Goal: Check status: Check status

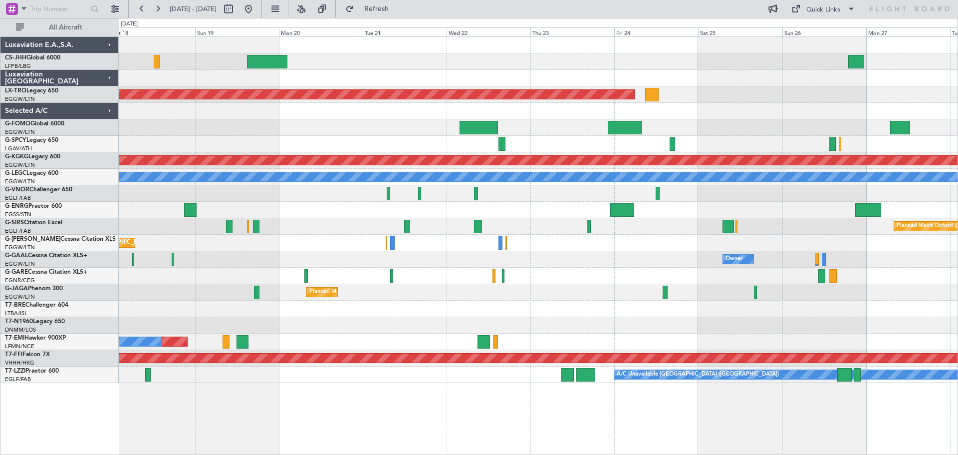
click at [124, 289] on div "Planned Maint [GEOGRAPHIC_DATA] ([GEOGRAPHIC_DATA]) Planned Maint [GEOGRAPHIC_D…" at bounding box center [538, 210] width 839 height 346
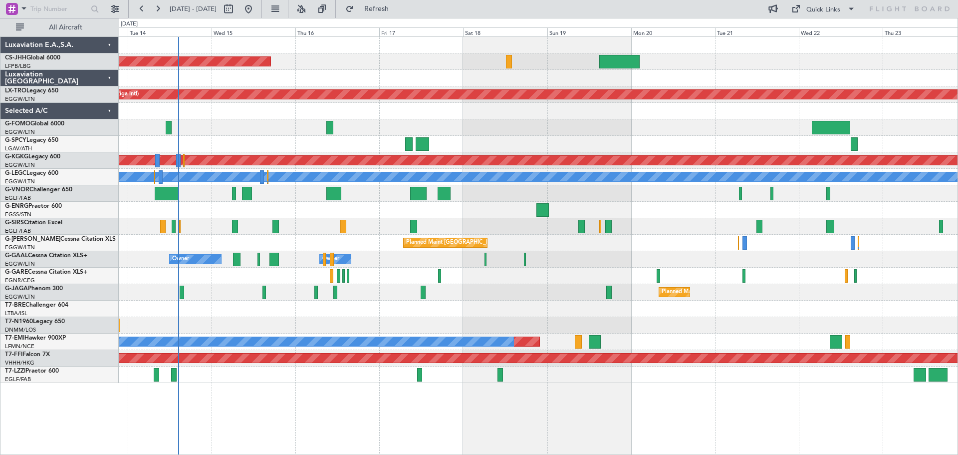
click at [744, 121] on div "Planned Maint [GEOGRAPHIC_DATA] ([GEOGRAPHIC_DATA]) Planned Maint [GEOGRAPHIC_D…" at bounding box center [538, 210] width 839 height 346
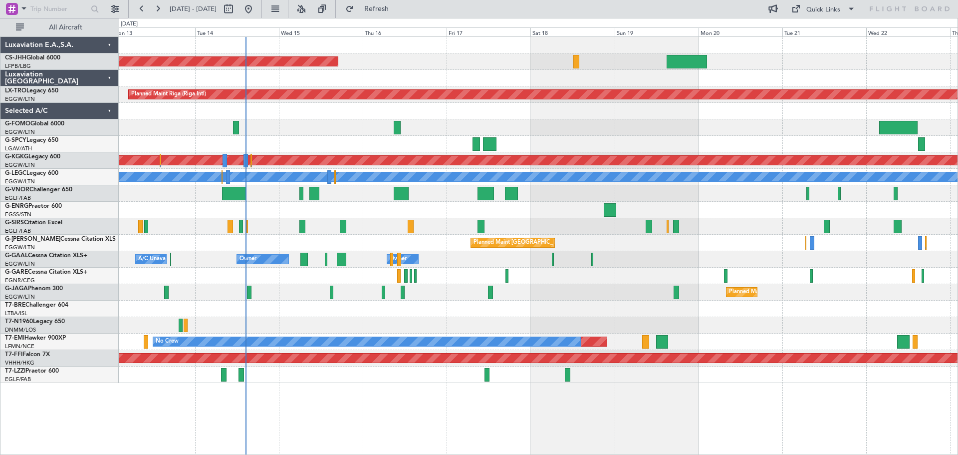
click at [512, 129] on div at bounding box center [538, 127] width 839 height 16
click at [321, 119] on div at bounding box center [538, 111] width 839 height 16
click at [573, 120] on div at bounding box center [538, 127] width 839 height 16
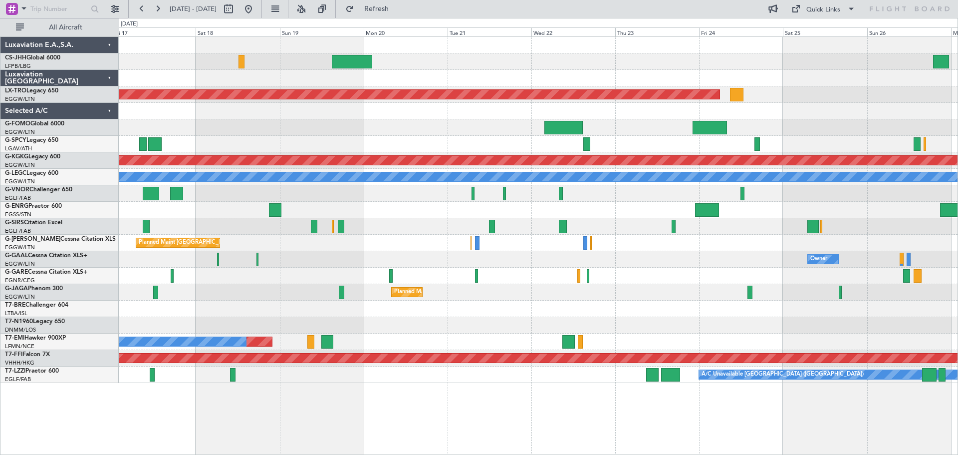
click at [337, 101] on div "Planned Maint [GEOGRAPHIC_DATA] ([GEOGRAPHIC_DATA]) Planned Maint [GEOGRAPHIC_D…" at bounding box center [538, 210] width 839 height 346
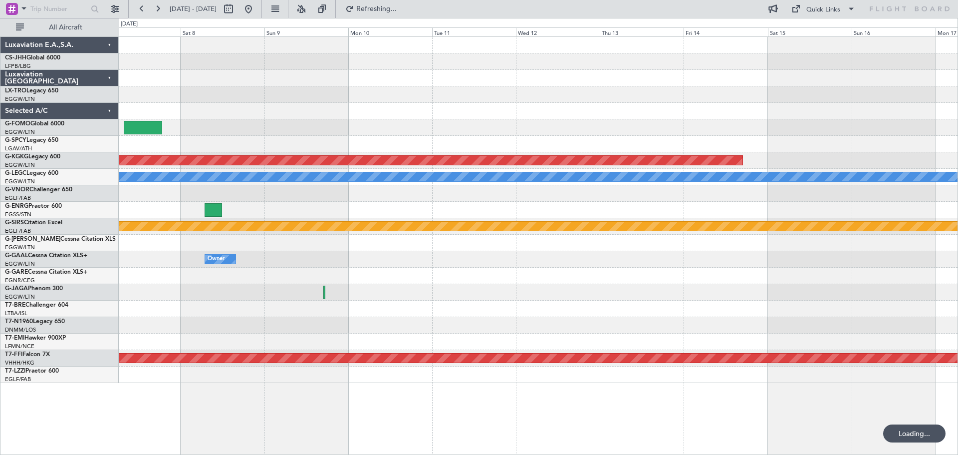
click at [247, 136] on div "Planned Maint Athens ([PERSON_NAME] Intl) A/C Unavailable [GEOGRAPHIC_DATA] ([G…" at bounding box center [538, 210] width 839 height 346
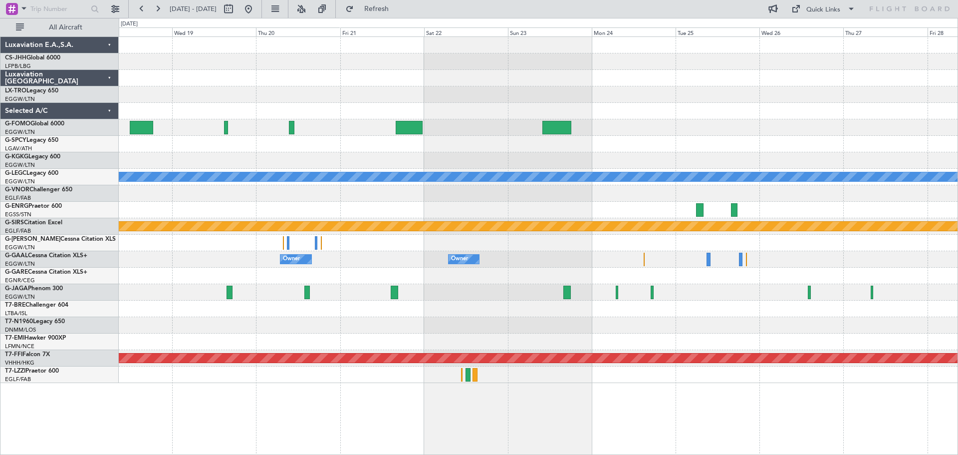
click at [565, 101] on div at bounding box center [538, 94] width 839 height 16
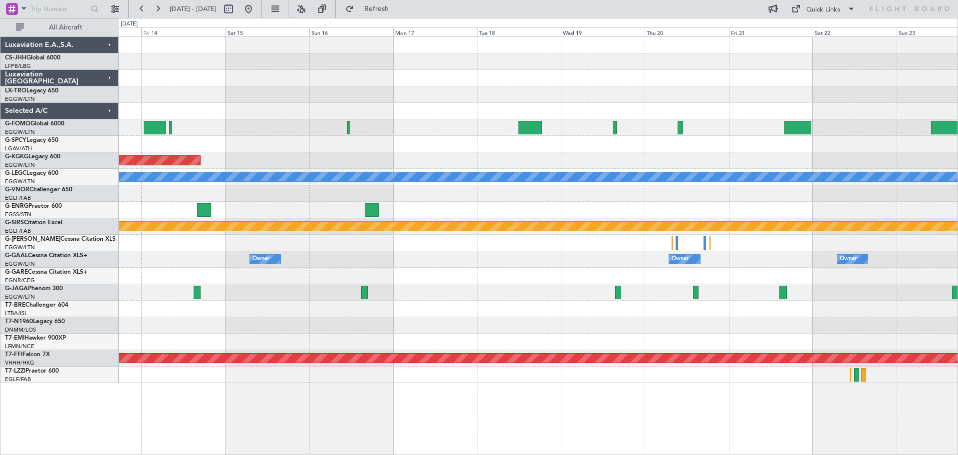
click at [749, 153] on div "Planned Maint Athens ([PERSON_NAME] Intl) A/C Unavailable [GEOGRAPHIC_DATA] ([G…" at bounding box center [538, 210] width 839 height 346
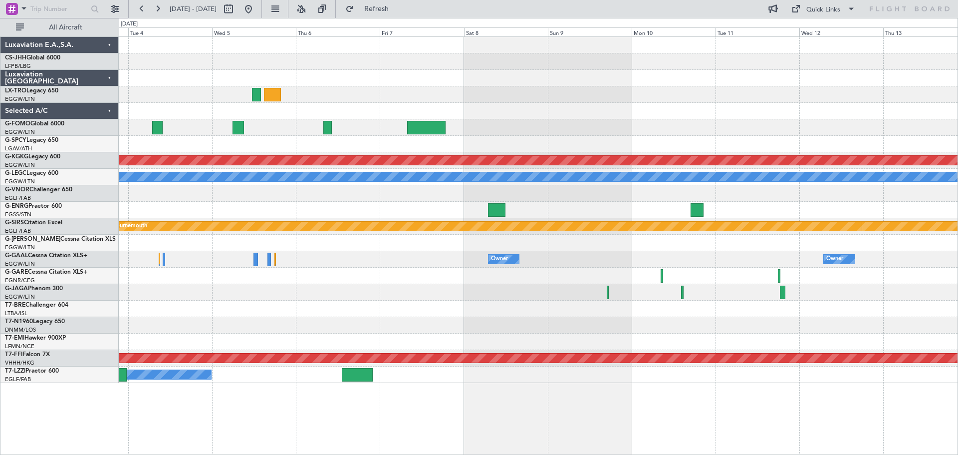
click at [777, 136] on div "Planned Maint Athens ([PERSON_NAME] Intl) A/C Unavailable [GEOGRAPHIC_DATA] ([G…" at bounding box center [538, 210] width 839 height 346
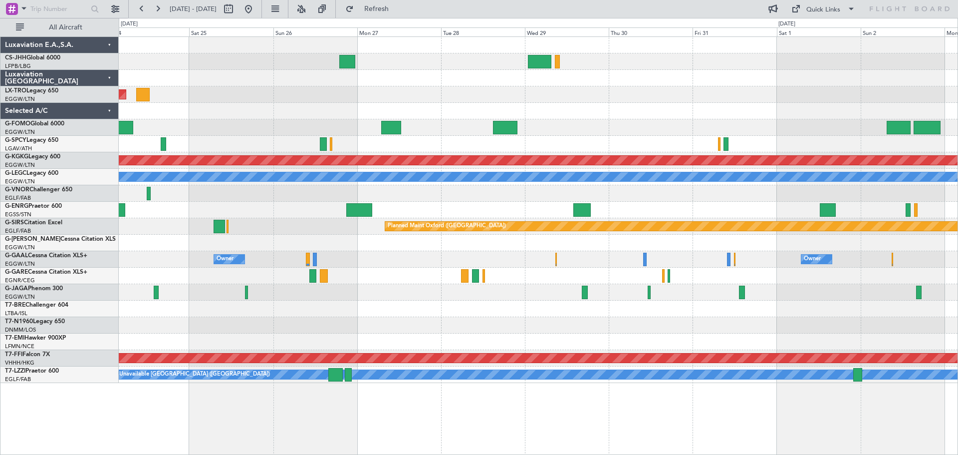
click at [749, 87] on div "Planned Maint Riga (Riga Intl)" at bounding box center [538, 94] width 839 height 16
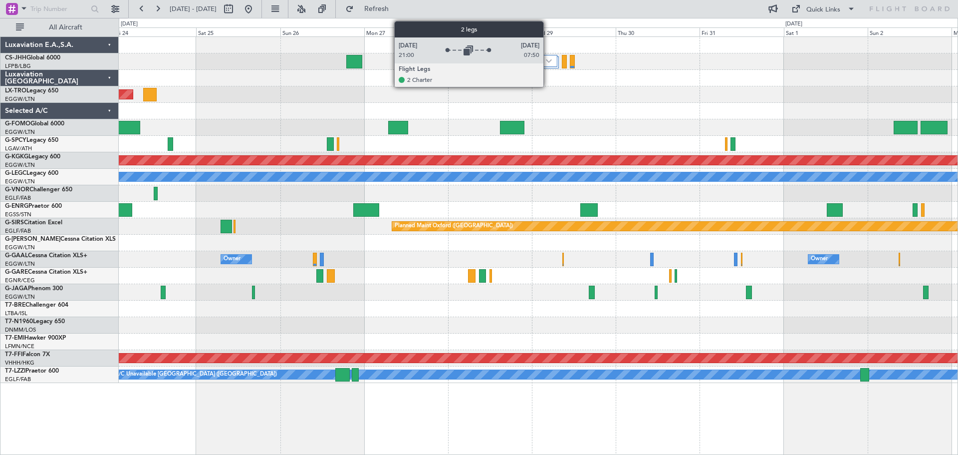
click at [548, 63] on div at bounding box center [539, 61] width 36 height 12
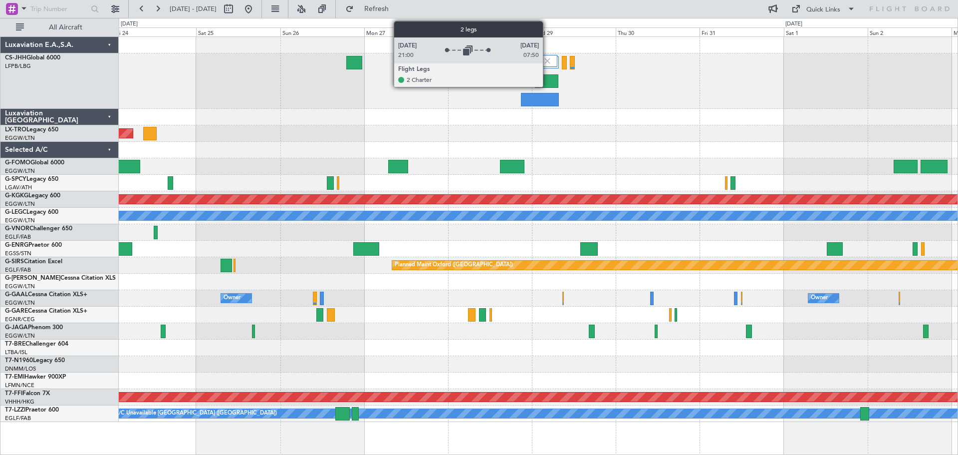
click at [548, 60] on img at bounding box center [547, 60] width 9 height 9
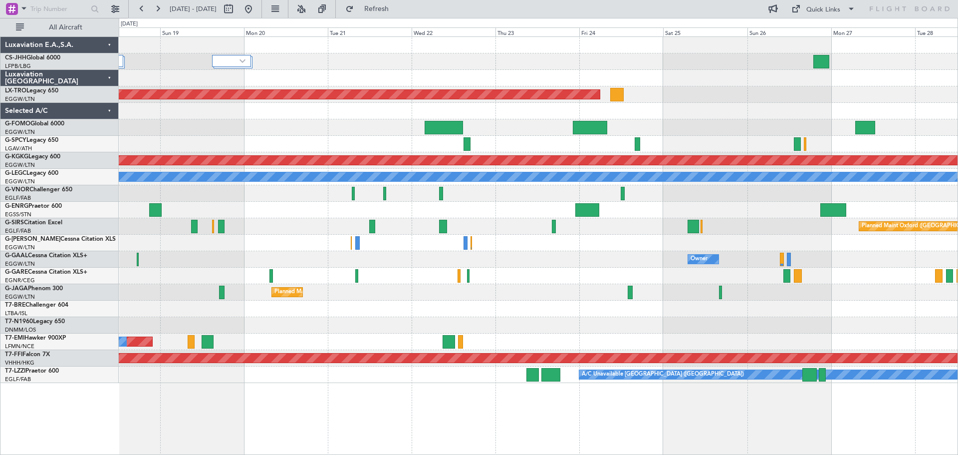
click at [744, 113] on div "Planned Maint Riga (Riga Intl) Planned Maint [GEOGRAPHIC_DATA] ([PERSON_NAME] I…" at bounding box center [538, 210] width 839 height 346
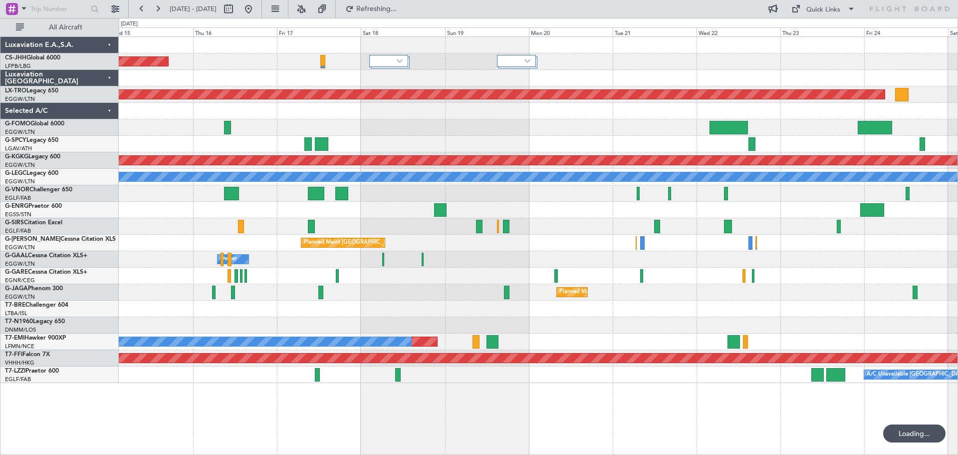
click at [681, 71] on div at bounding box center [538, 78] width 839 height 16
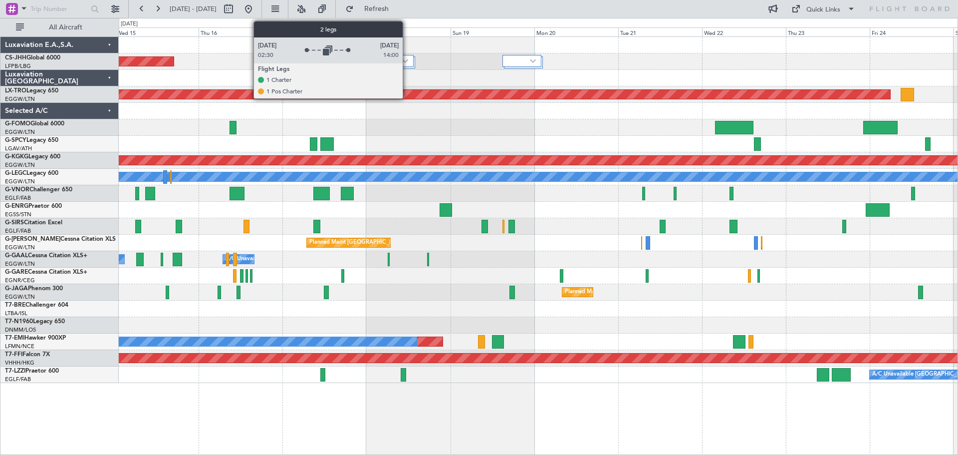
click at [407, 62] on img at bounding box center [405, 61] width 6 height 4
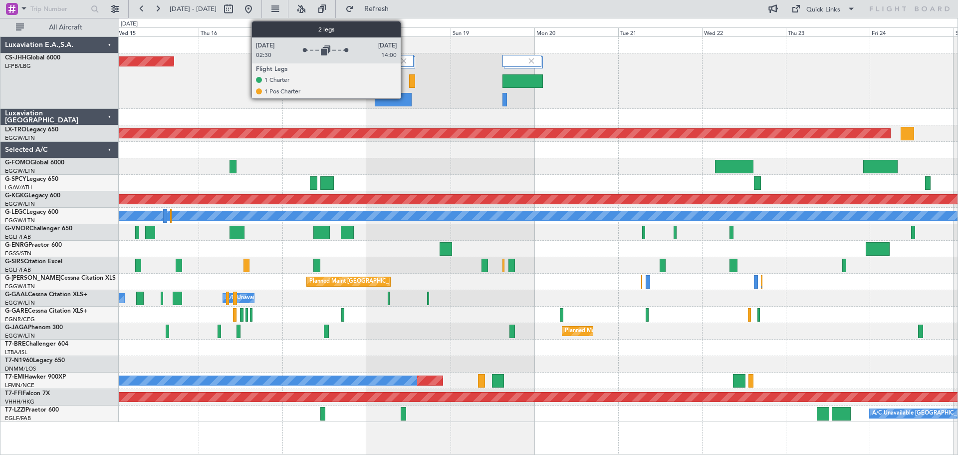
click at [405, 61] on img at bounding box center [403, 60] width 9 height 9
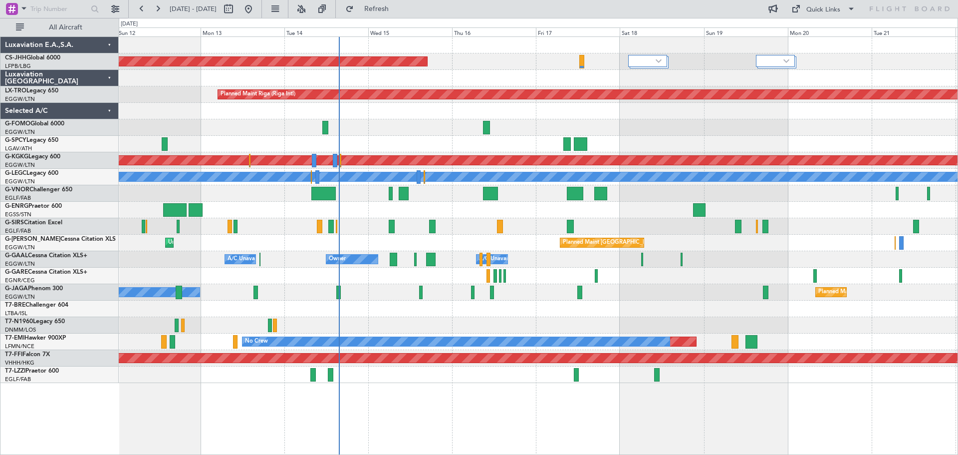
click at [618, 114] on div at bounding box center [538, 111] width 839 height 16
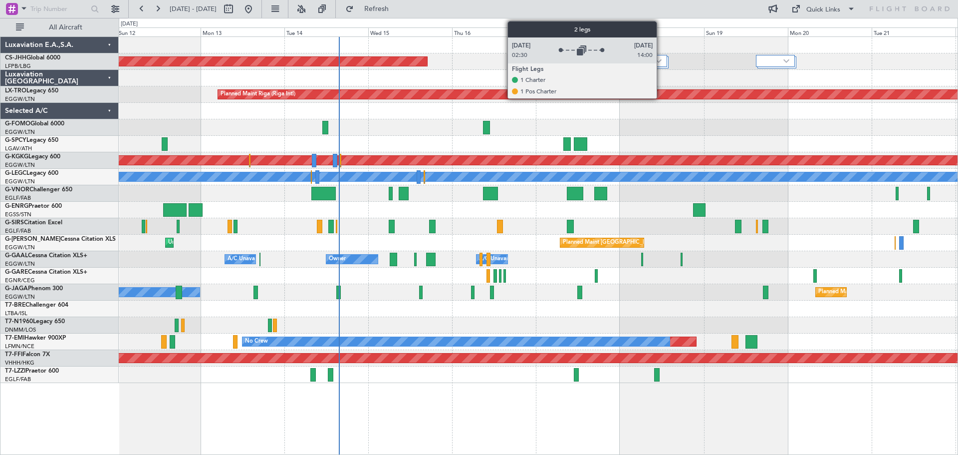
click at [661, 61] on img at bounding box center [659, 61] width 6 height 4
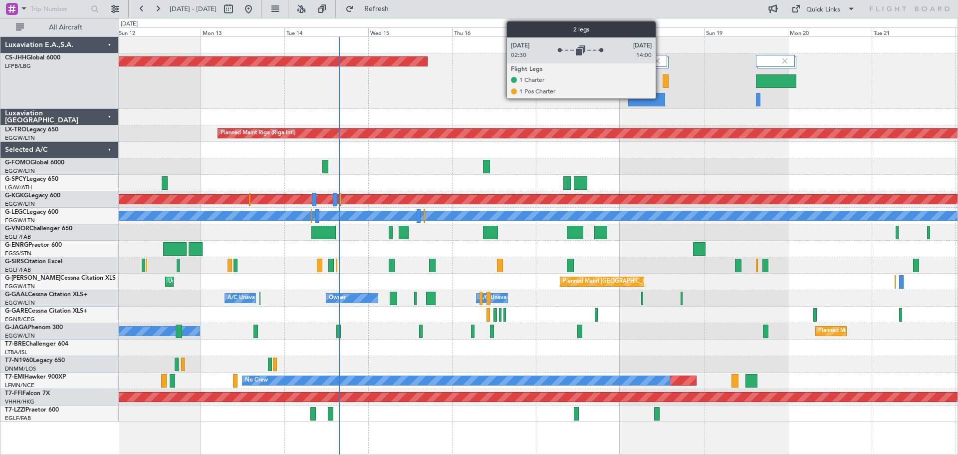
click at [660, 61] on img at bounding box center [657, 60] width 9 height 9
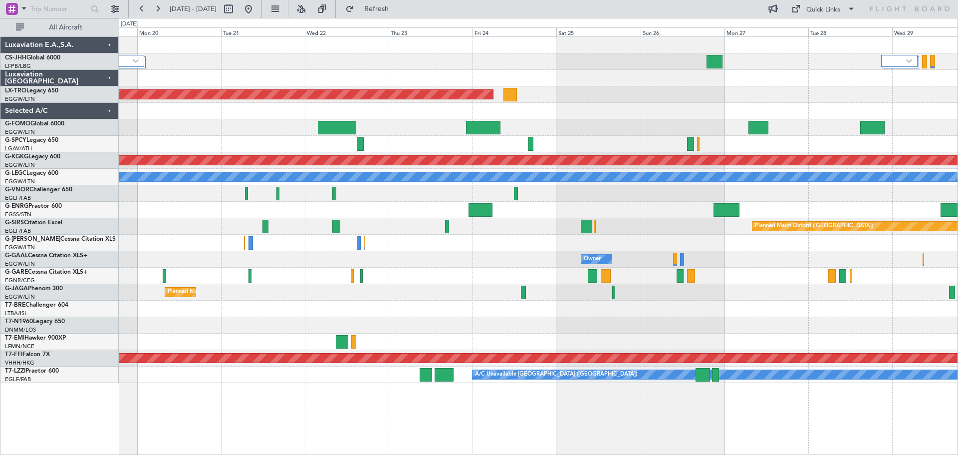
click at [207, 113] on div "Planned Maint Riga (Riga Intl) Planned Maint [GEOGRAPHIC_DATA] ([PERSON_NAME] I…" at bounding box center [538, 210] width 839 height 346
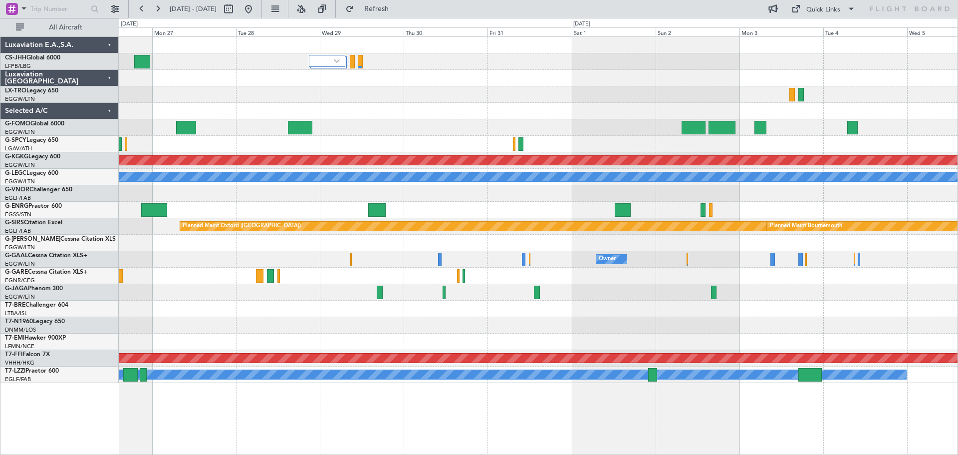
click at [231, 86] on div "Planned Maint Riga (Riga Intl) Planned Maint [GEOGRAPHIC_DATA] ([PERSON_NAME] I…" at bounding box center [538, 210] width 839 height 346
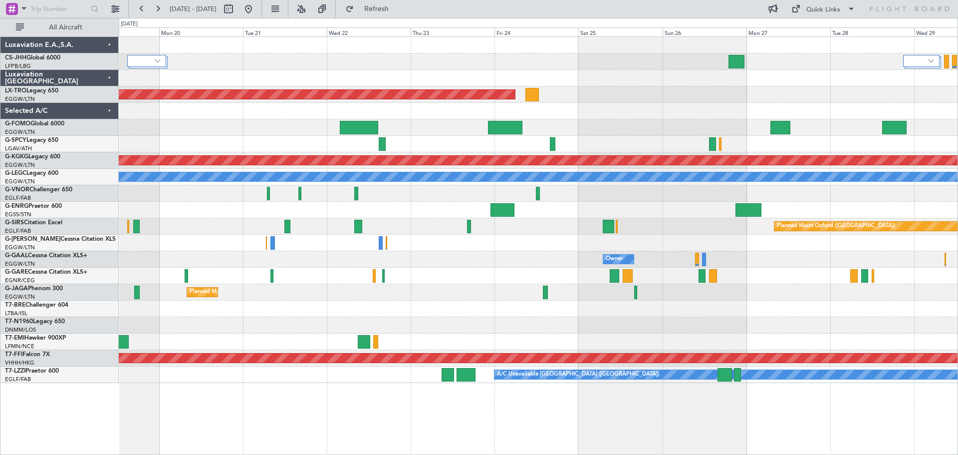
click at [884, 96] on div "Planned Maint Riga (Riga Intl) Planned Maint [GEOGRAPHIC_DATA] ([PERSON_NAME] I…" at bounding box center [538, 210] width 839 height 346
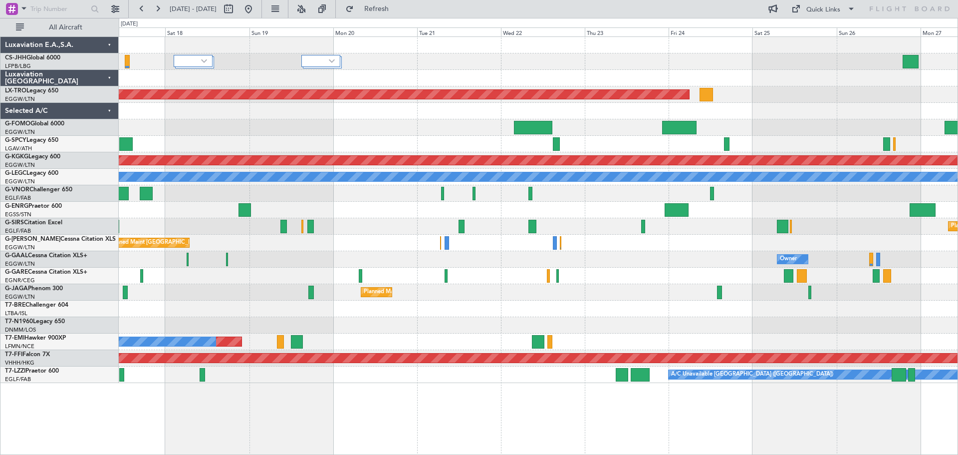
click at [335, 219] on div "Planned Maint Oxford ([GEOGRAPHIC_DATA])" at bounding box center [538, 226] width 839 height 16
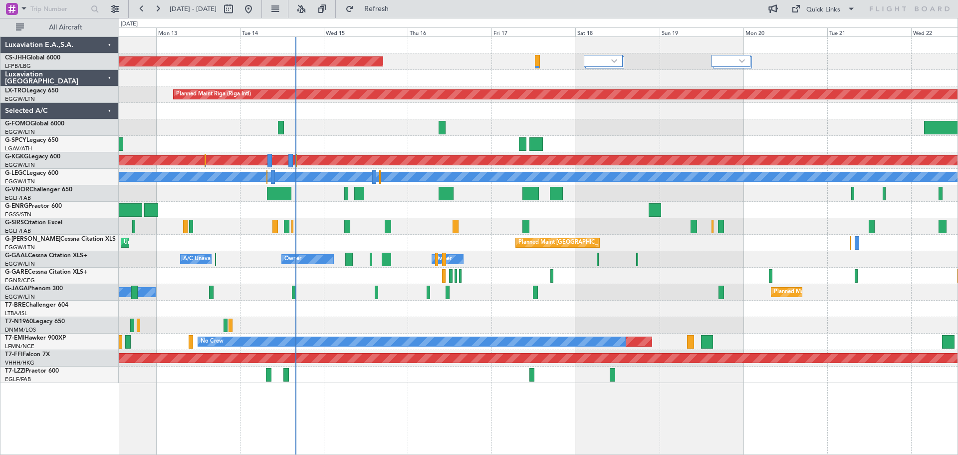
click at [612, 151] on div "Planned Maint [GEOGRAPHIC_DATA] ([GEOGRAPHIC_DATA]) Planned Maint [GEOGRAPHIC_D…" at bounding box center [538, 210] width 839 height 346
click at [618, 120] on div at bounding box center [538, 127] width 839 height 16
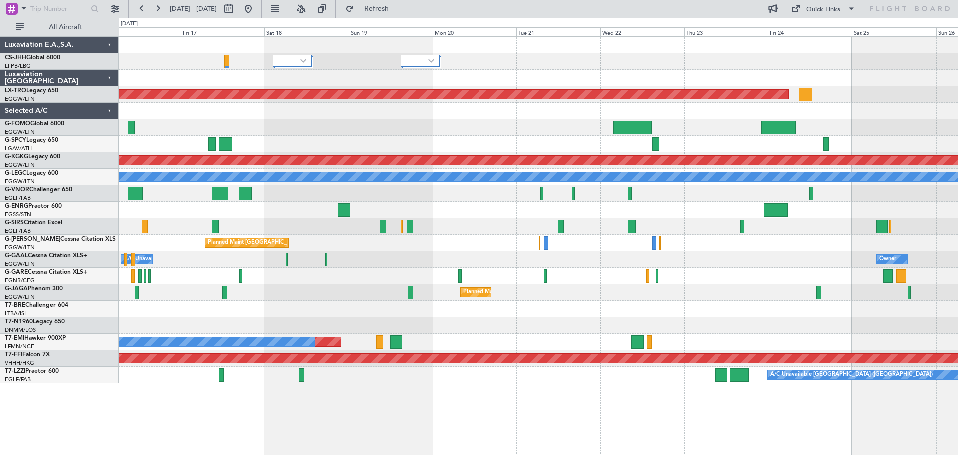
click at [411, 114] on div at bounding box center [538, 111] width 839 height 16
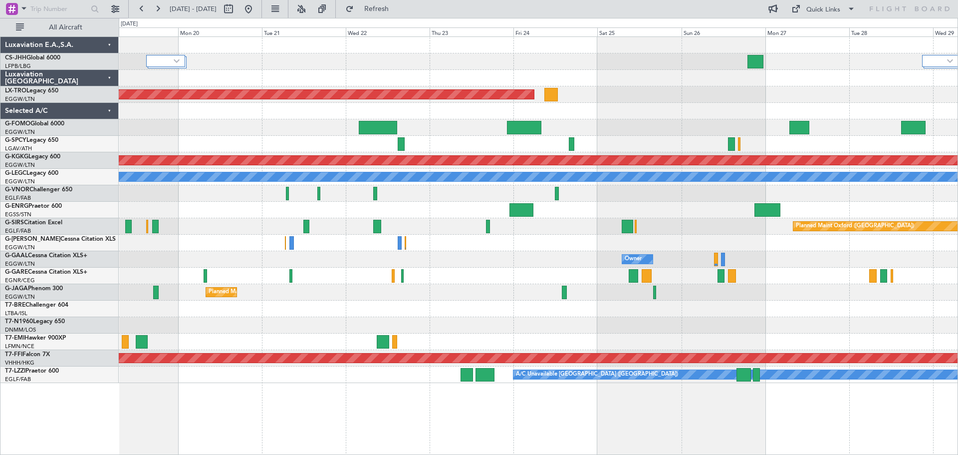
click at [600, 45] on div "Planned Maint Riga (Riga Intl) Planned Maint [GEOGRAPHIC_DATA] ([PERSON_NAME] I…" at bounding box center [538, 210] width 839 height 346
